Goal: Learn about a topic

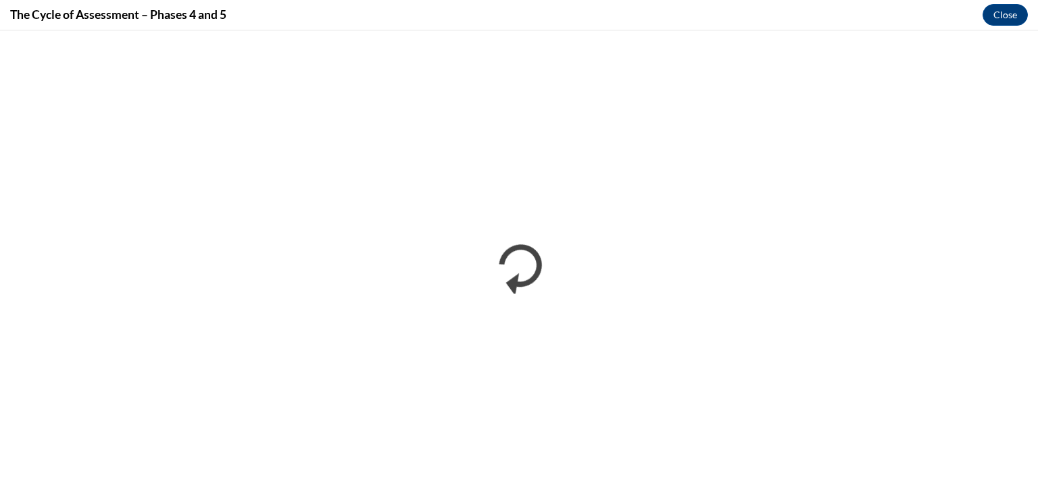
scroll to position [765, 0]
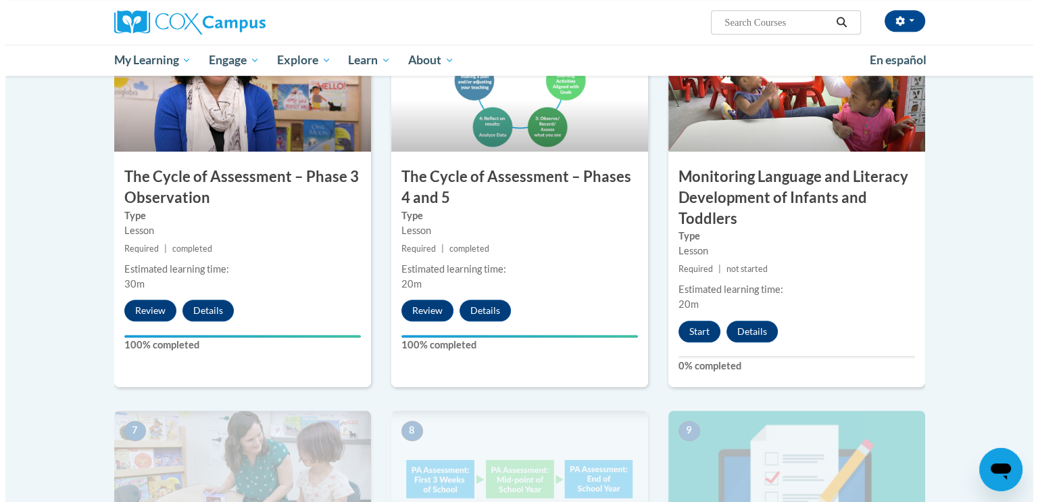
scroll to position [721, 0]
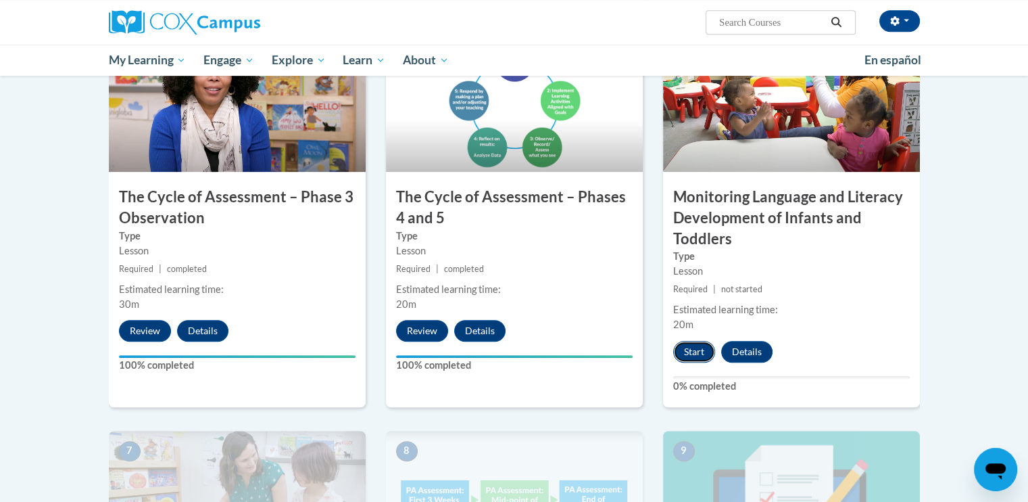
click at [692, 352] on button "Start" at bounding box center [694, 352] width 42 height 22
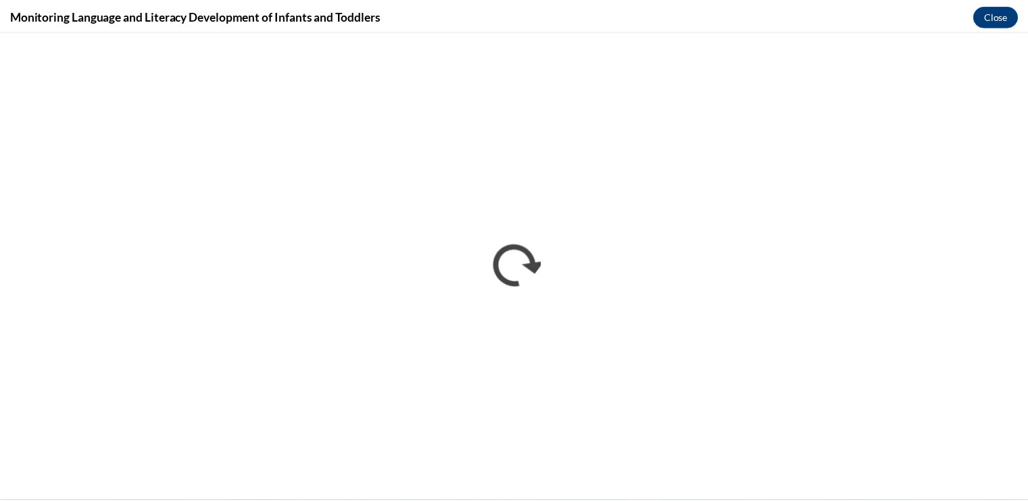
scroll to position [0, 0]
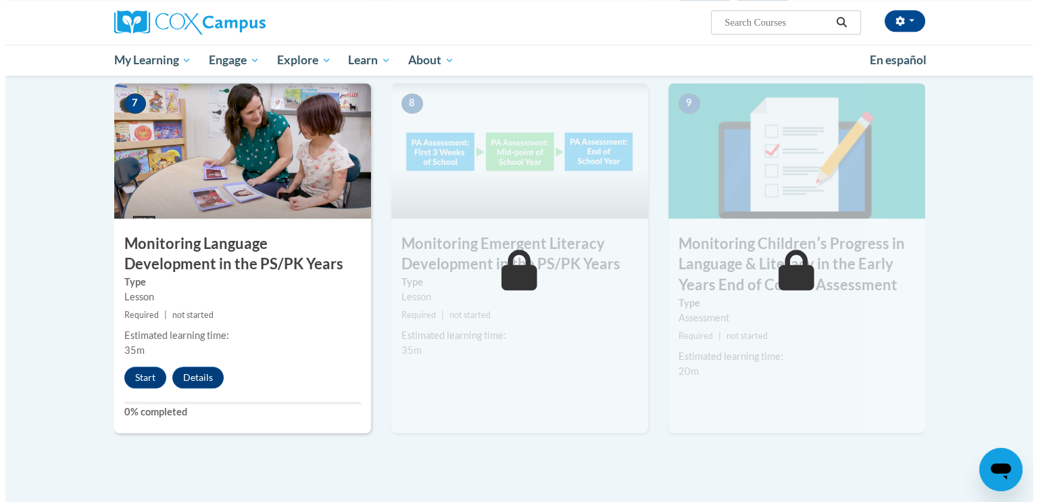
scroll to position [1082, 0]
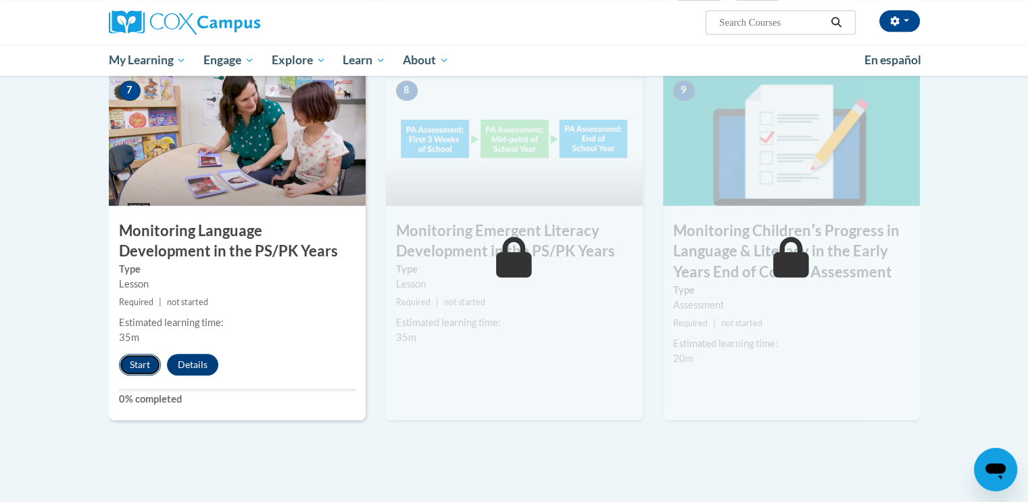
click at [141, 371] on button "Start" at bounding box center [140, 365] width 42 height 22
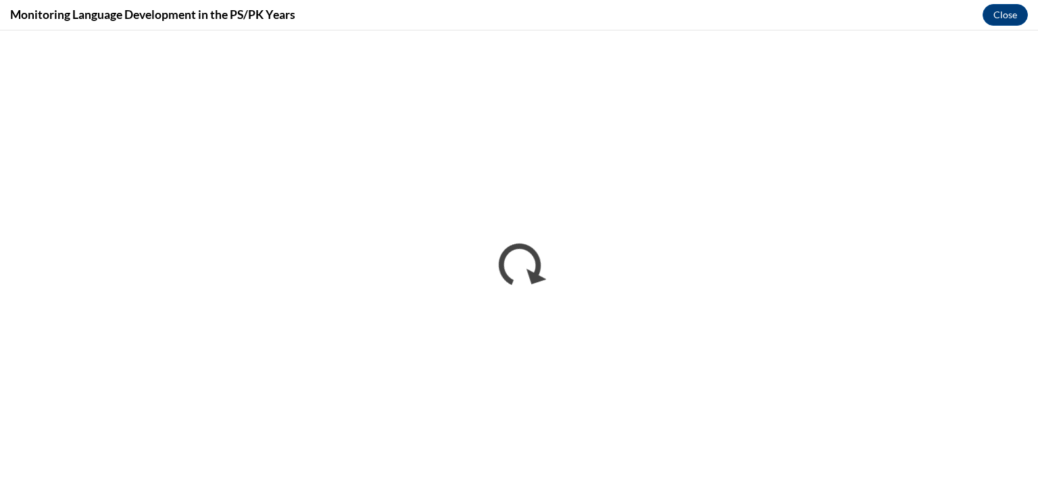
scroll to position [0, 0]
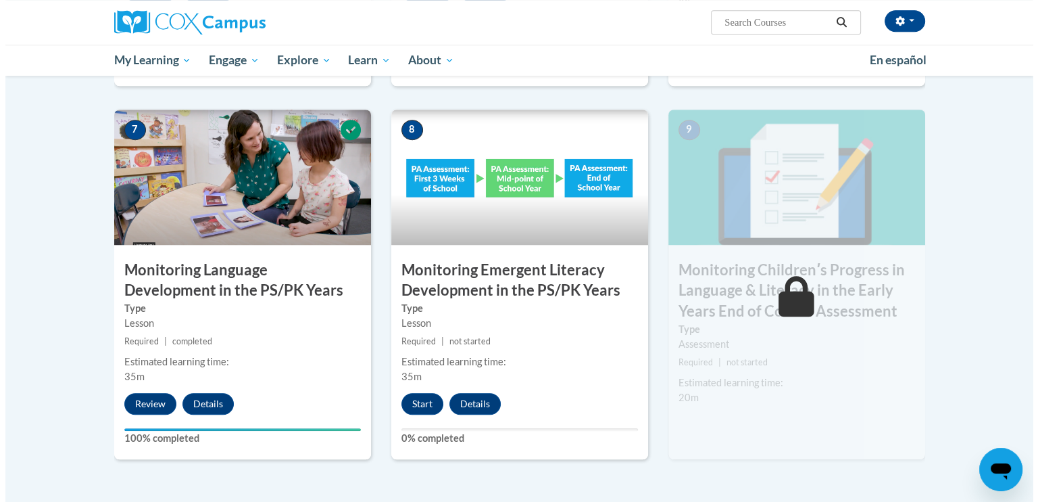
scroll to position [1051, 0]
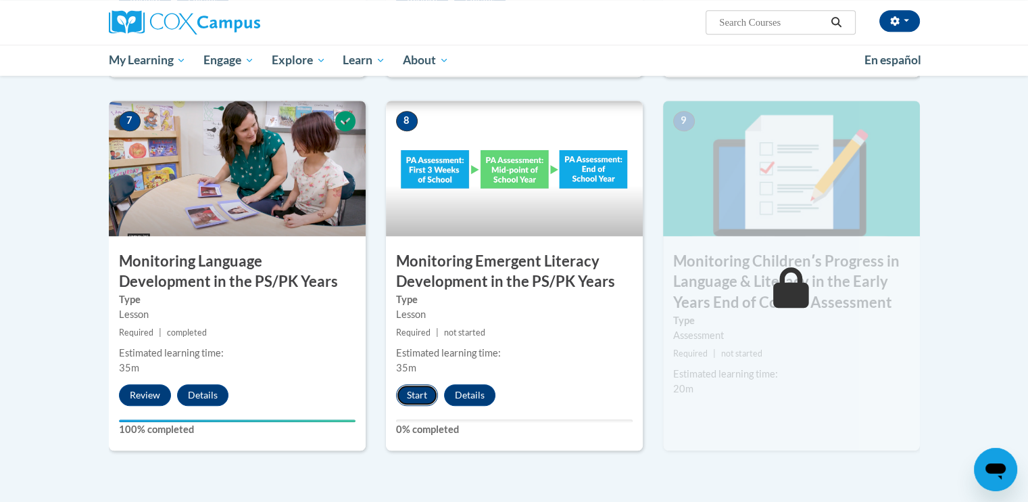
click at [418, 393] on button "Start" at bounding box center [417, 395] width 42 height 22
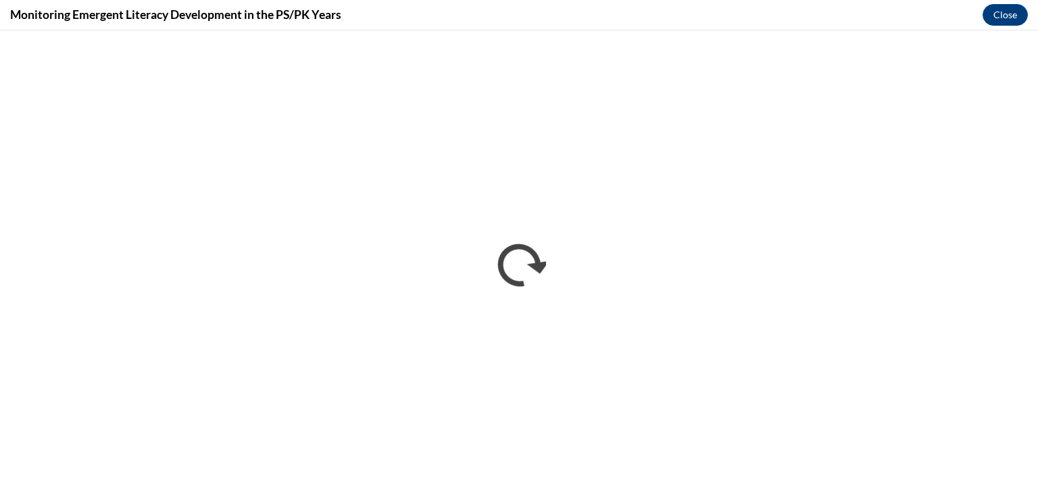
scroll to position [0, 0]
